Goal: Contribute content: Add original content to the website for others to see

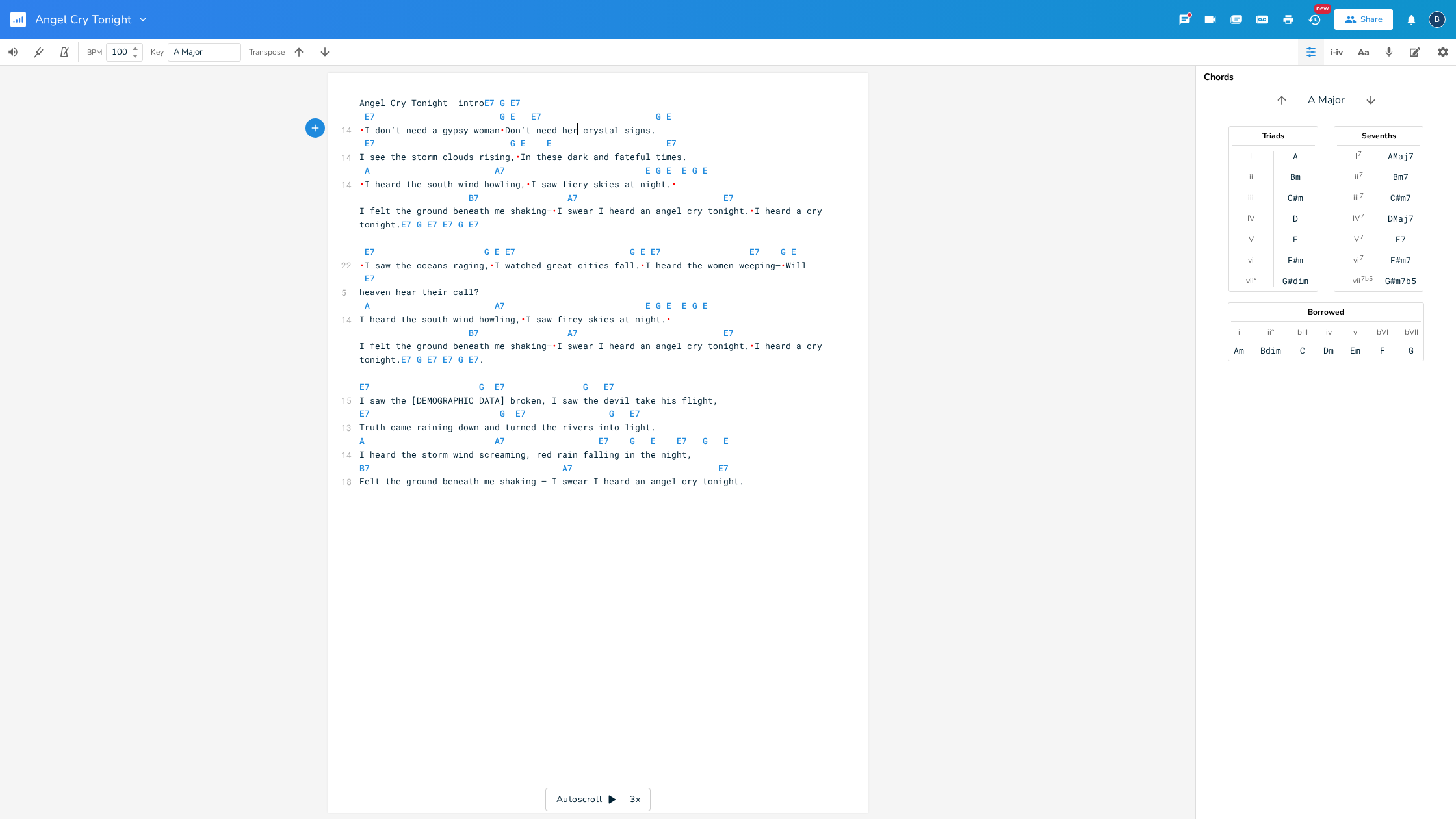
click at [574, 126] on span "• I don’t need a gypsy woman • Don’t need her crystal signs." at bounding box center [508, 130] width 296 height 12
type textarea "No"
click at [570, 151] on span "I see the storm clouds rising, • In these dark and fateful times." at bounding box center [523, 157] width 328 height 12
type textarea "D"
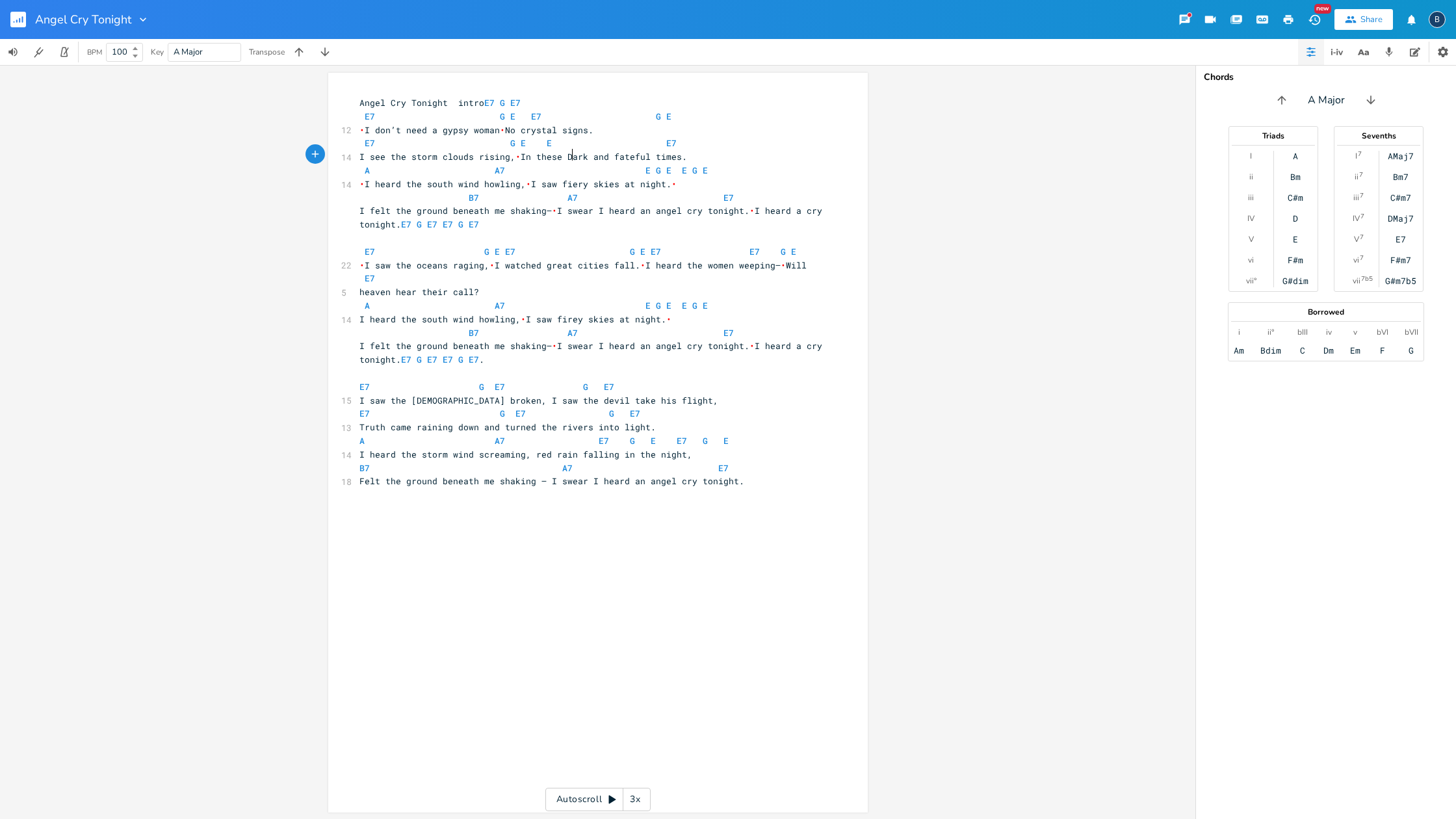
scroll to position [0, 5]
click at [560, 159] on span "I see the storm clouds rising, • In these Dark and fateful times." at bounding box center [523, 157] width 328 height 12
type textarea "S"
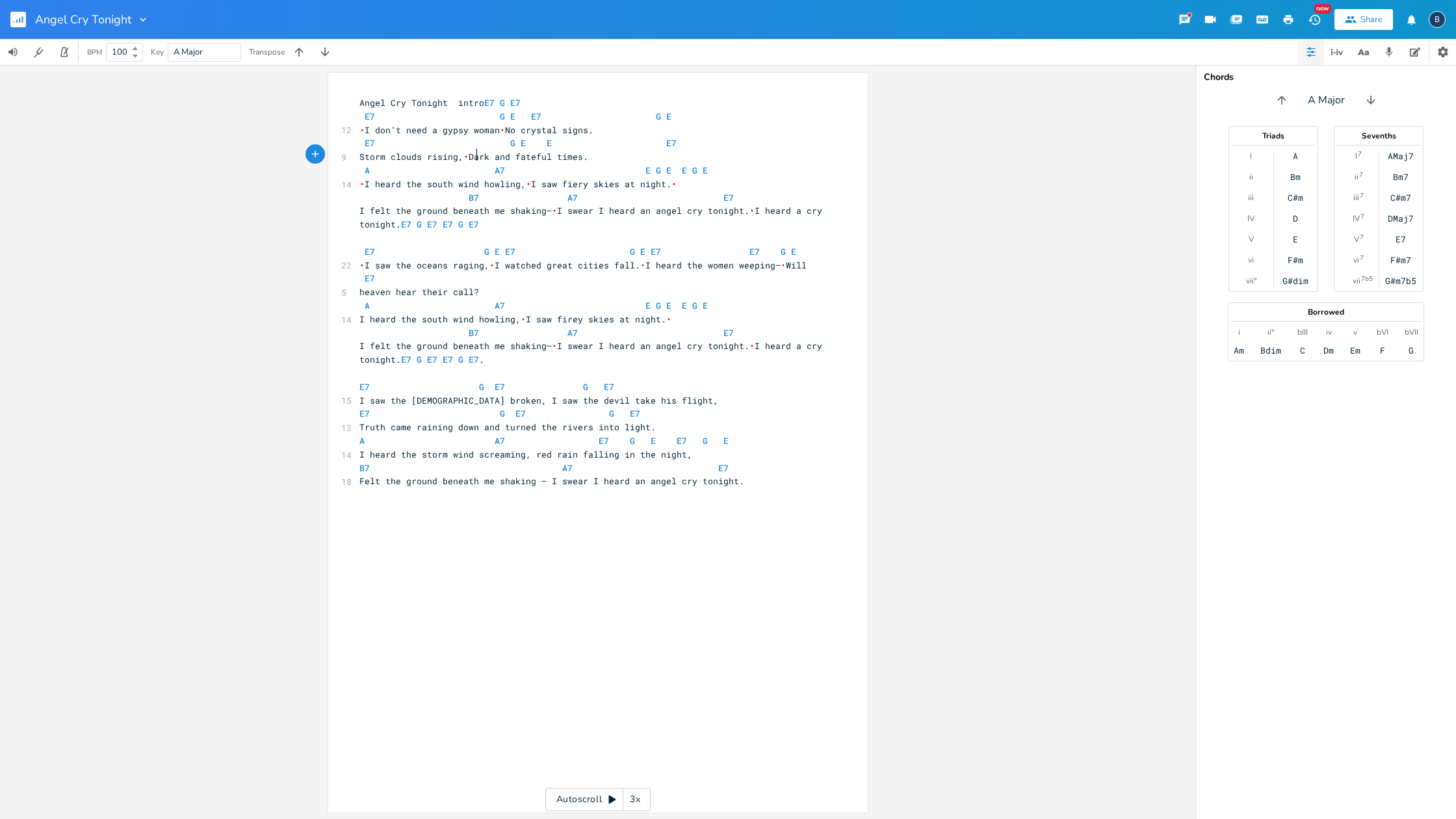
click at [472, 152] on span "Storm clouds rising, • Dark and fateful times." at bounding box center [474, 157] width 229 height 12
click at [499, 141] on span "E7 G E E E7" at bounding box center [520, 143] width 322 height 12
click at [505, 141] on span "E" at bounding box center [507, 143] width 5 height 13
